Goal: Download file/media

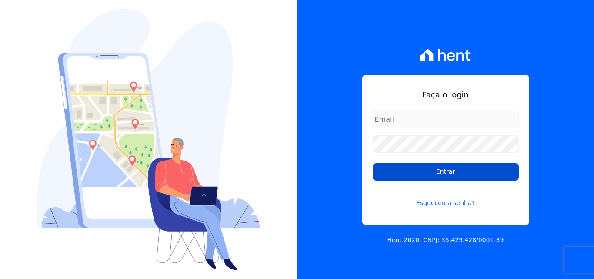
type input "[PERSON_NAME][EMAIL_ADDRESS][PERSON_NAME][DOMAIN_NAME]"
click at [448, 176] on input "Entrar" at bounding box center [446, 171] width 146 height 17
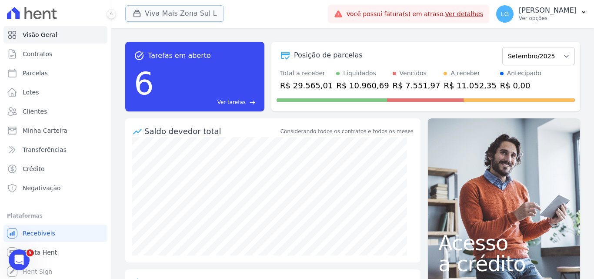
click at [210, 13] on button "Viva Mais Zona Sul L" at bounding box center [174, 13] width 99 height 17
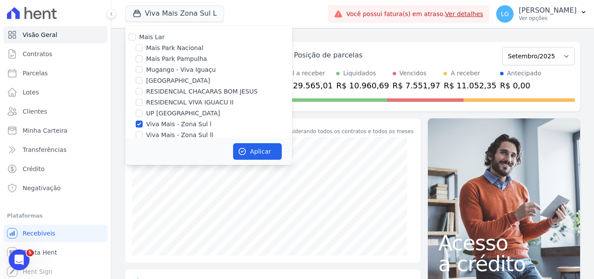
click at [150, 37] on label "Mais Lar" at bounding box center [151, 36] width 25 height 7
click at [136, 37] on input "Mais Lar" at bounding box center [132, 36] width 7 height 7
checkbox input "true"
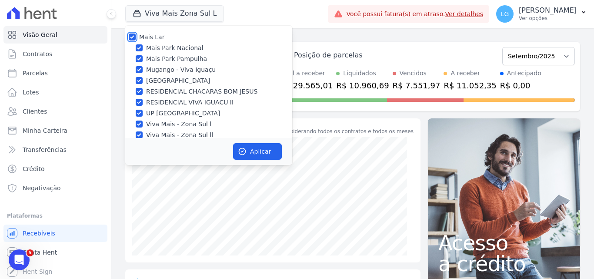
checkbox input "true"
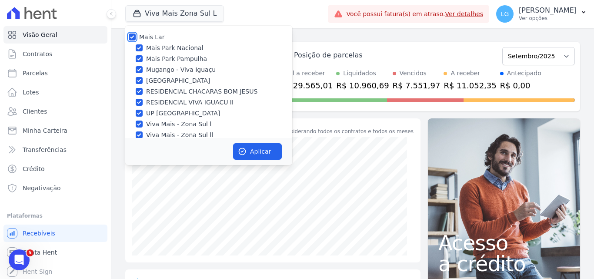
checkbox input "true"
click at [261, 154] on button "Aplicar" at bounding box center [257, 151] width 49 height 17
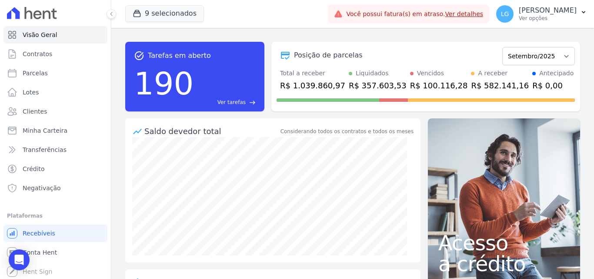
scroll to position [1, 0]
click at [519, 10] on p "[PERSON_NAME]" at bounding box center [548, 10] width 58 height 9
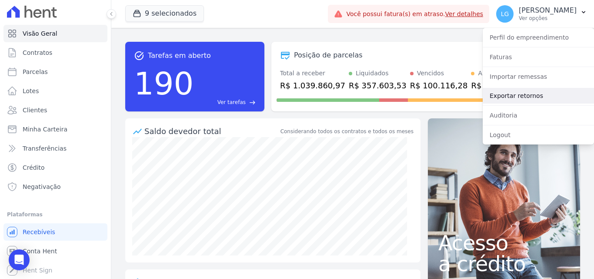
click at [525, 93] on link "Exportar retornos" at bounding box center [538, 96] width 111 height 16
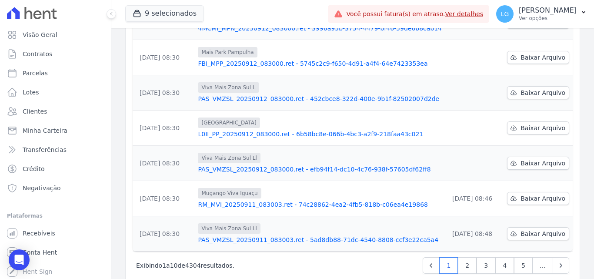
scroll to position [271, 0]
click at [530, 158] on span "Baixar Arquivo" at bounding box center [543, 162] width 45 height 9
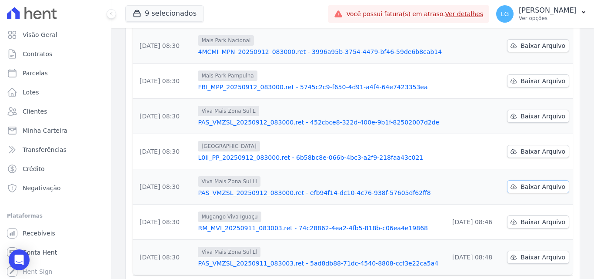
scroll to position [227, 0]
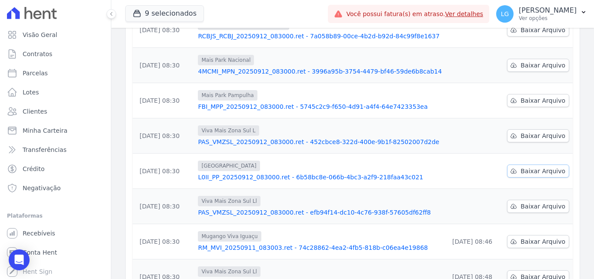
click at [533, 167] on span "Baixar Arquivo" at bounding box center [543, 171] width 45 height 9
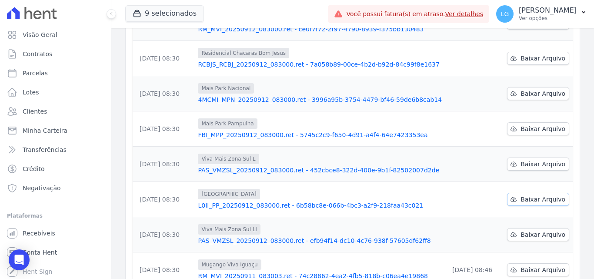
scroll to position [184, 0]
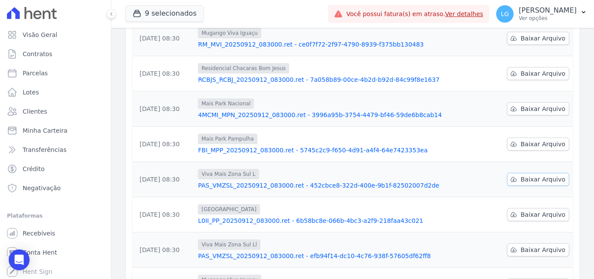
click at [534, 175] on span "Baixar Arquivo" at bounding box center [543, 179] width 45 height 9
click at [540, 140] on span "Baixar Arquivo" at bounding box center [543, 144] width 45 height 9
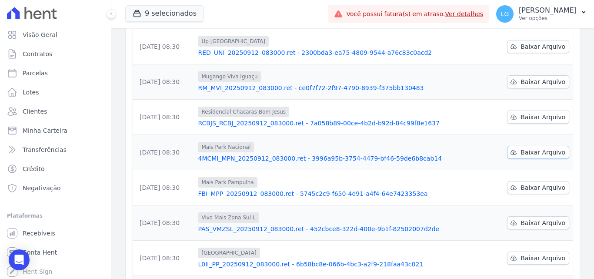
click at [541, 148] on span "Baixar Arquivo" at bounding box center [543, 152] width 45 height 9
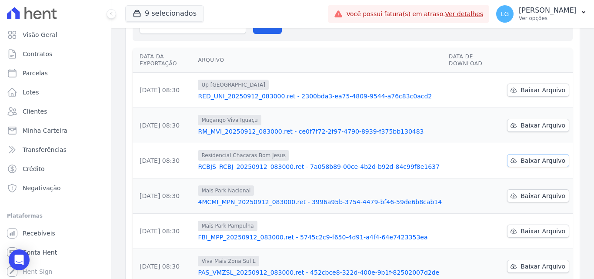
click at [541, 156] on span "Baixar Arquivo" at bounding box center [543, 160] width 45 height 9
click at [535, 121] on span "Baixar Arquivo" at bounding box center [543, 125] width 45 height 9
click at [533, 86] on span "Baixar Arquivo" at bounding box center [543, 90] width 45 height 9
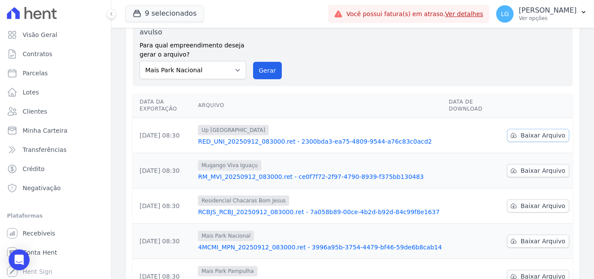
scroll to position [10, 0]
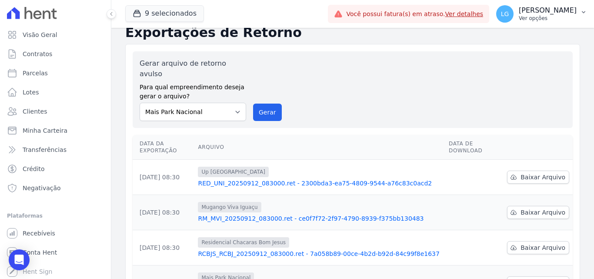
click at [519, 13] on p "[PERSON_NAME]" at bounding box center [548, 10] width 58 height 9
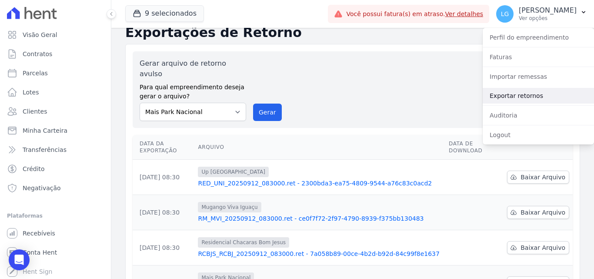
click at [517, 94] on link "Exportar retornos" at bounding box center [538, 96] width 111 height 16
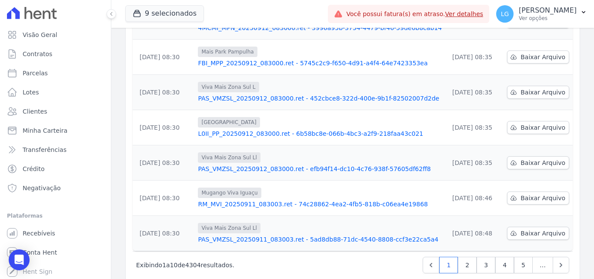
scroll to position [0, 0]
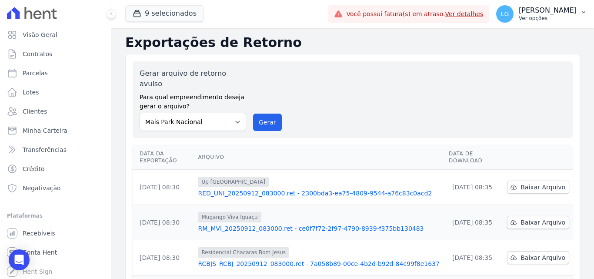
click at [519, 17] on p "Ver opções" at bounding box center [548, 18] width 58 height 7
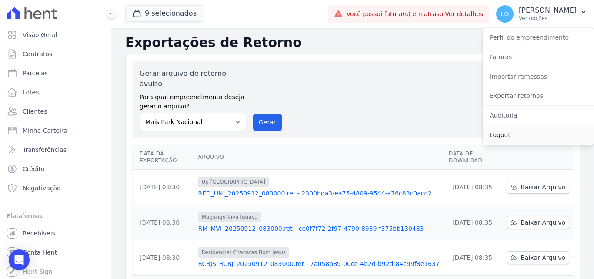
click at [509, 131] on link "Logout" at bounding box center [538, 135] width 111 height 16
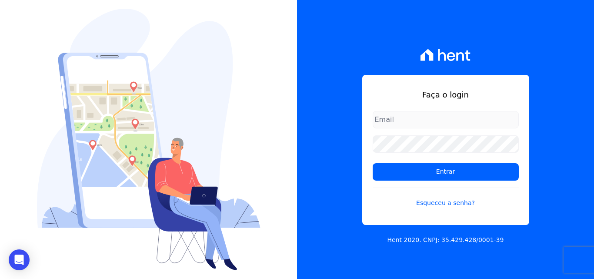
type input "[PERSON_NAME][EMAIL_ADDRESS][DOMAIN_NAME]"
